Goal: Transaction & Acquisition: Download file/media

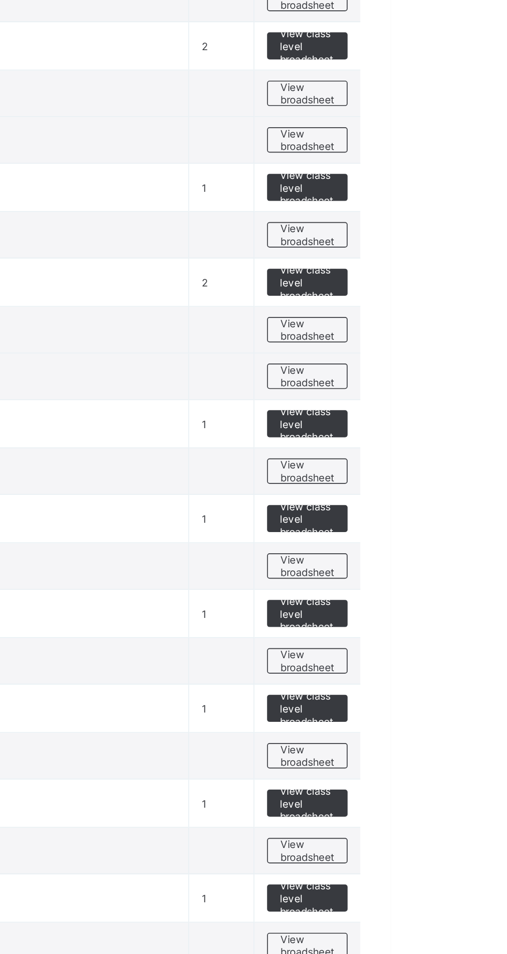
click at [449, 513] on span "View broadsheet" at bounding box center [455, 517] width 33 height 16
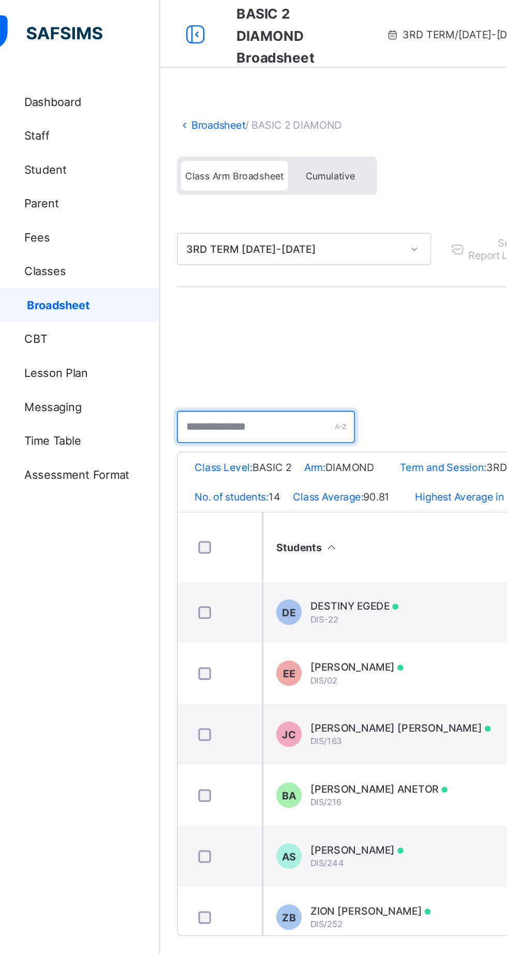
click at [191, 257] on input "text" at bounding box center [188, 261] width 109 height 20
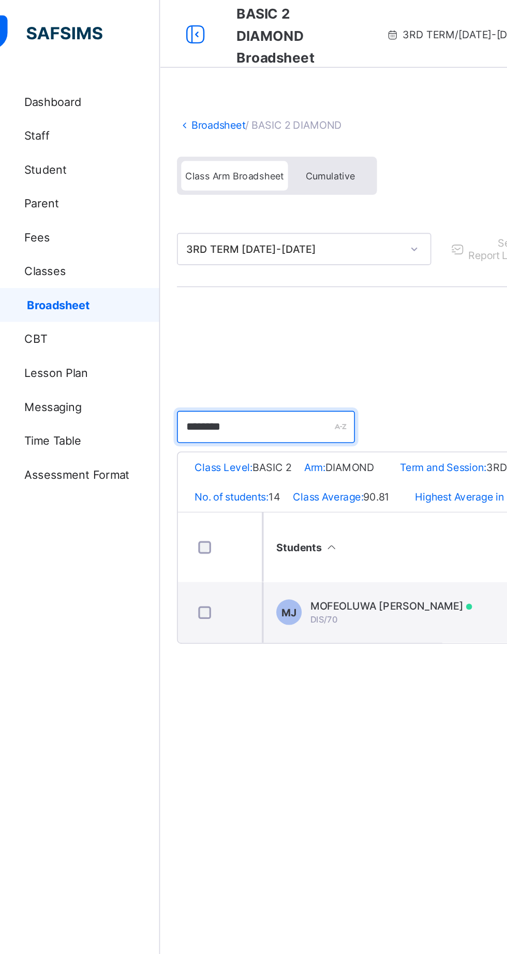
type input "********"
click at [276, 382] on div "MOFEOLUWA ISABELLA JEGEDE DIS/70" at bounding box center [265, 374] width 99 height 16
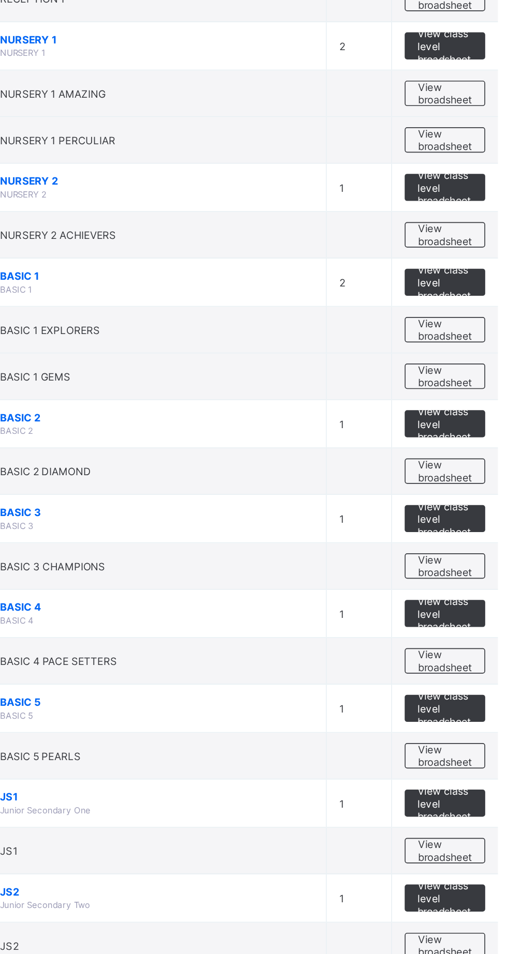
click at [458, 512] on span "View broadsheet" at bounding box center [455, 517] width 33 height 16
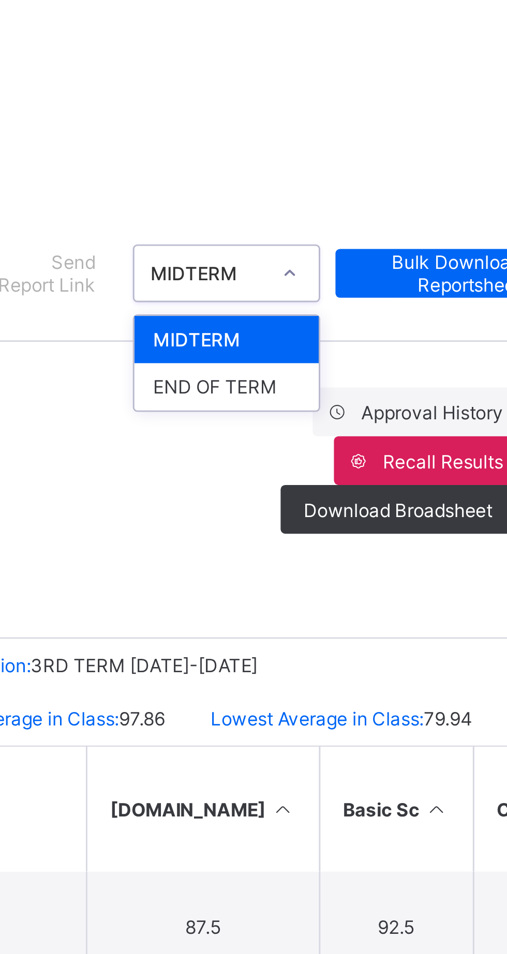
click at [398, 196] on div "END OF TERM" at bounding box center [389, 191] width 63 height 16
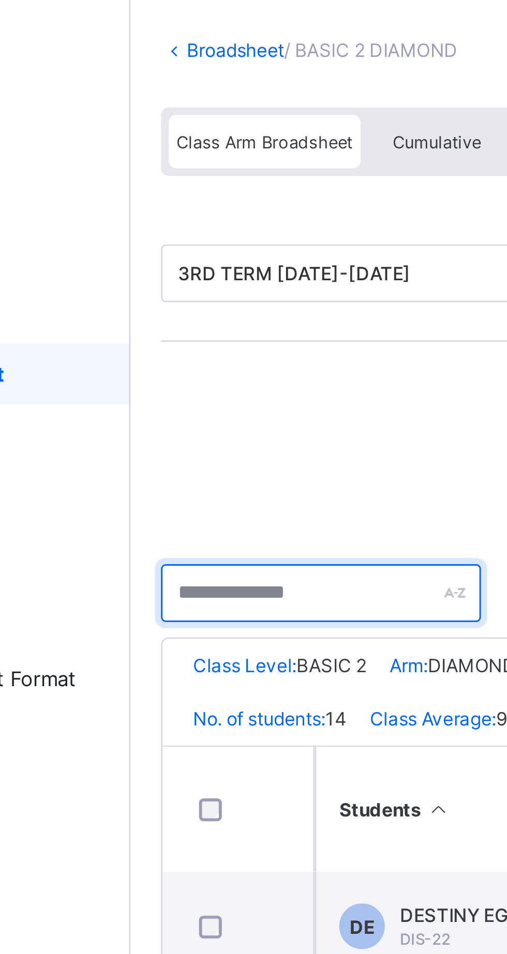
click at [181, 257] on input "text" at bounding box center [188, 261] width 109 height 20
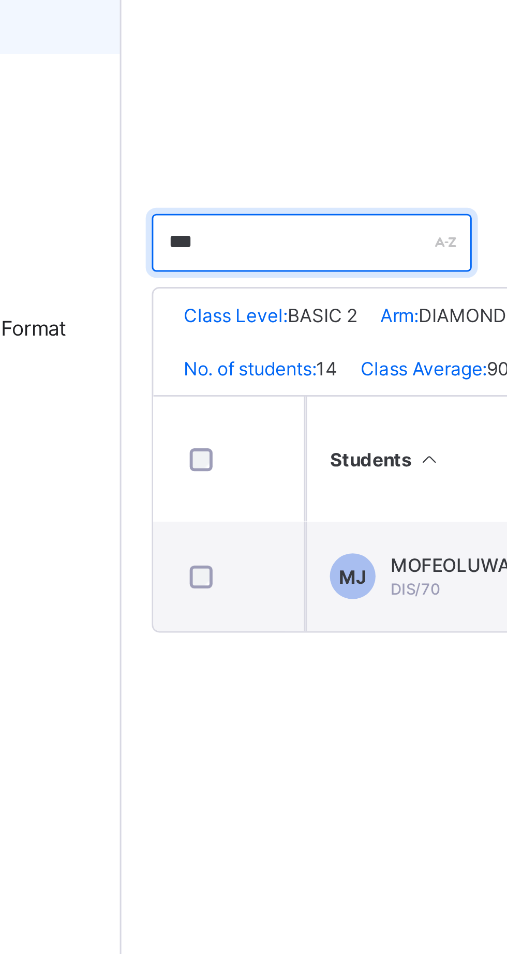
type input "********"
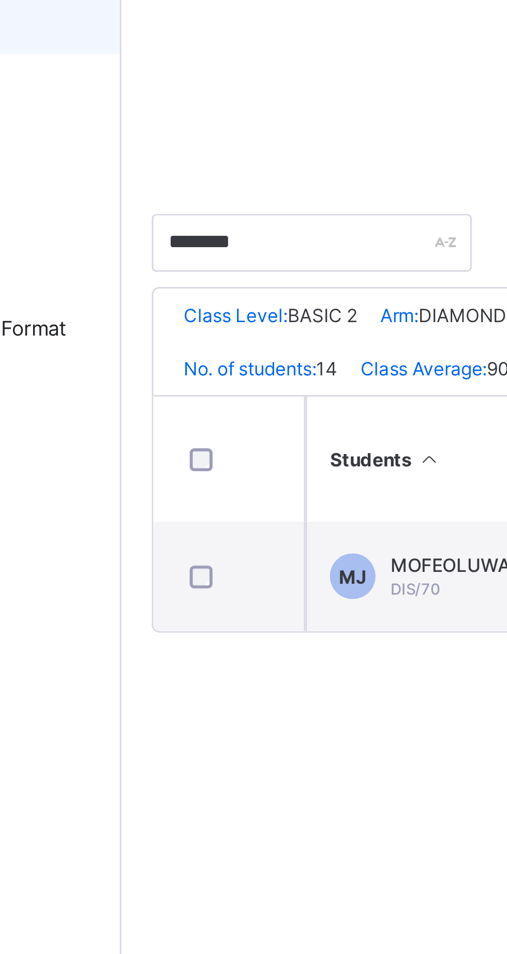
click at [240, 374] on span "MOFEOLUWA ISABELLA JEGEDE" at bounding box center [265, 370] width 99 height 8
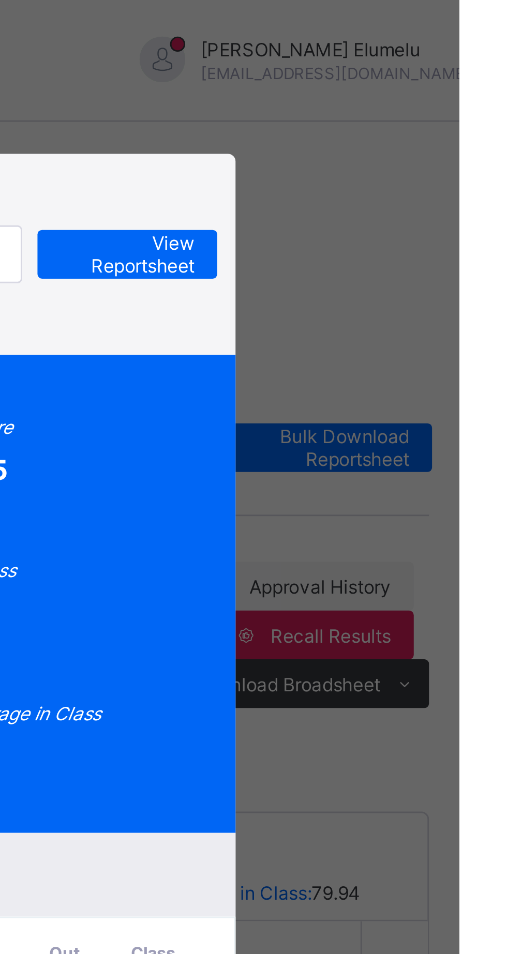
click at [417, 94] on span "View Reportsheet" at bounding box center [394, 87] width 46 height 16
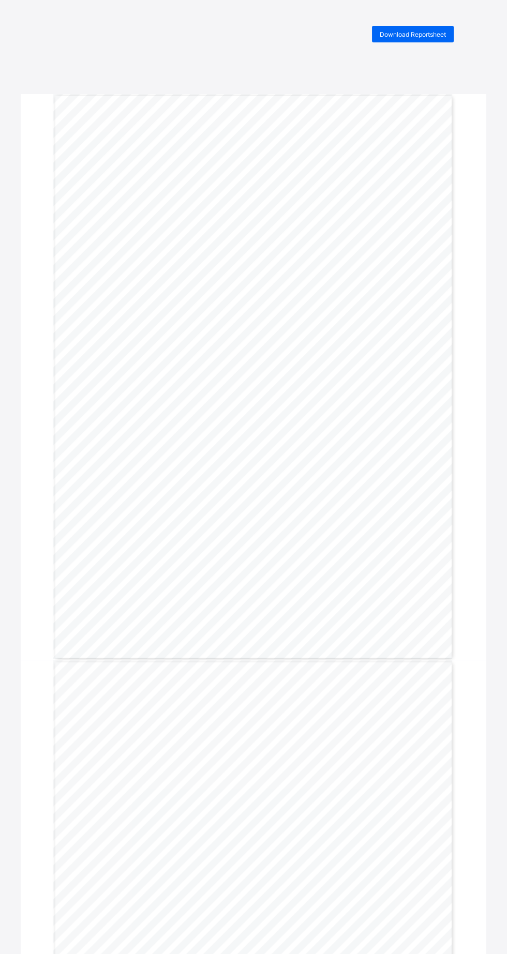
click at [420, 36] on span "Download Reportsheet" at bounding box center [413, 35] width 66 height 8
